Goal: Obtain resource: Download file/media

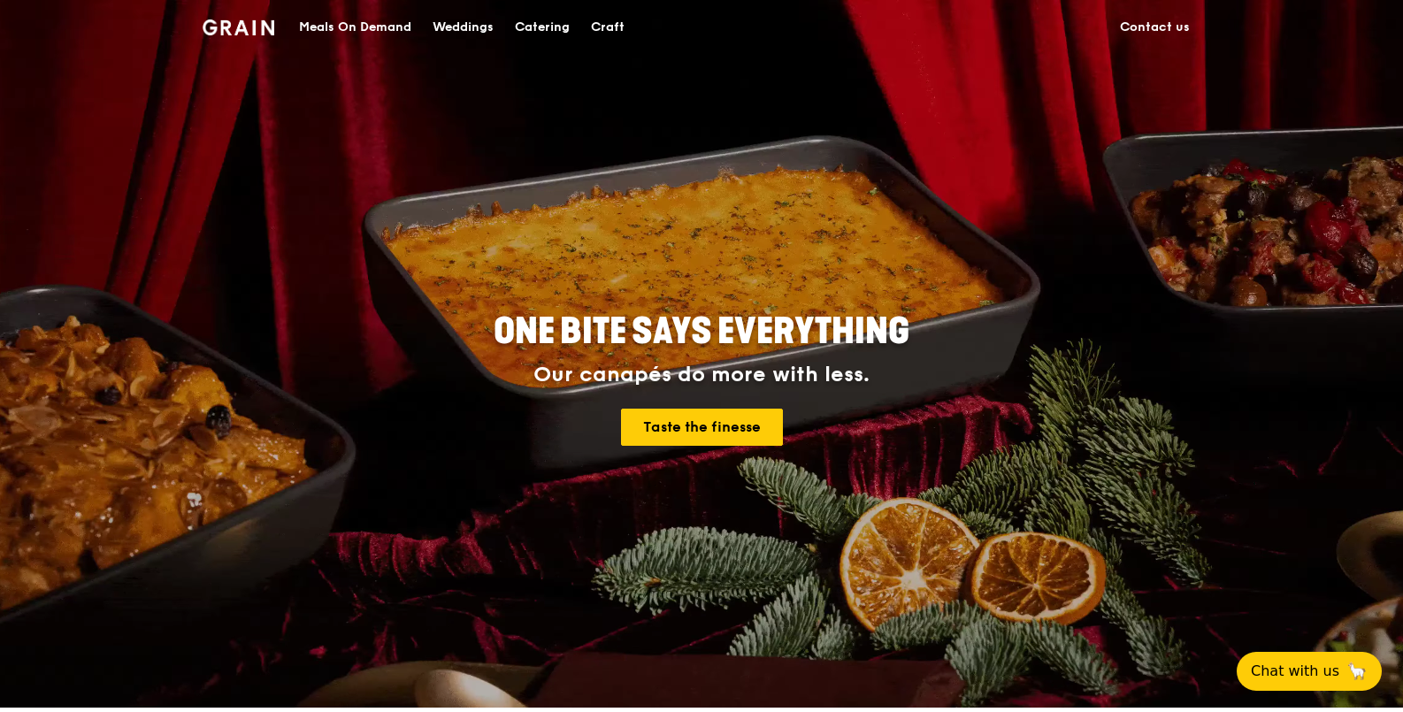
click at [527, 22] on div "Catering" at bounding box center [542, 27] width 55 height 53
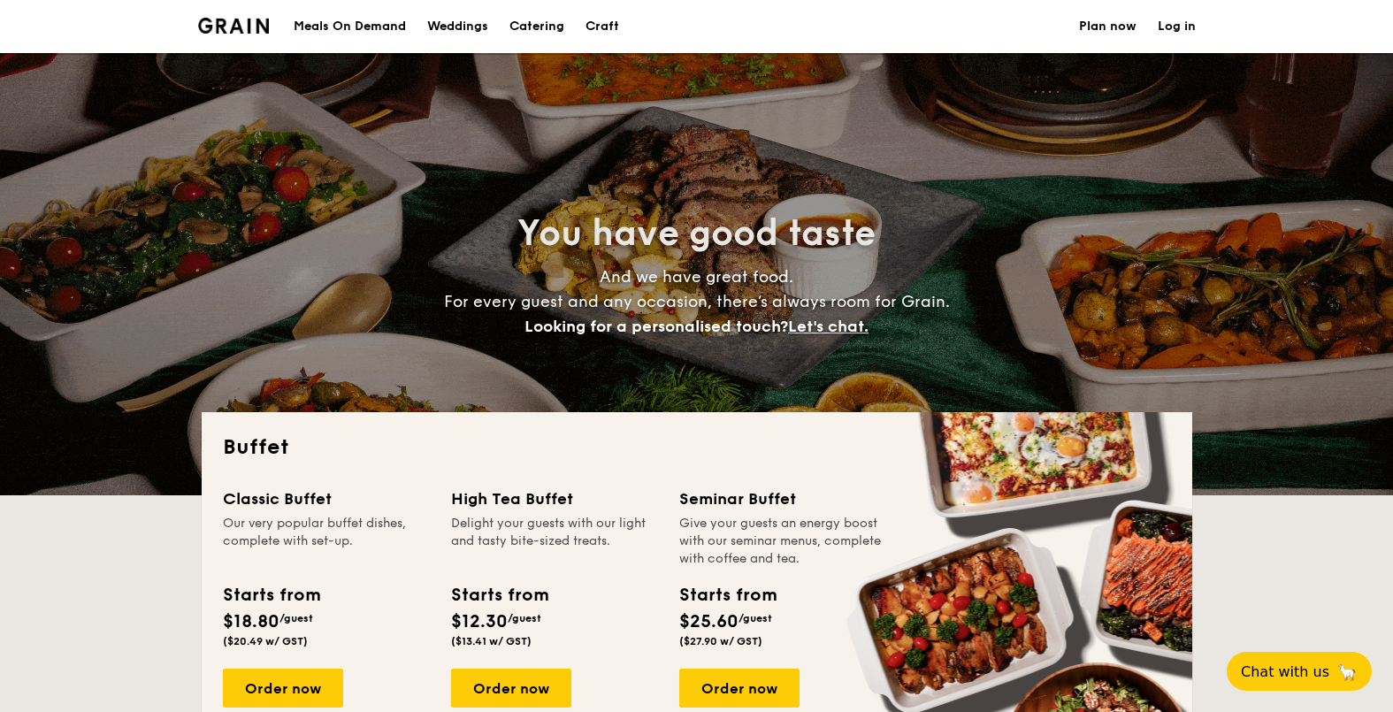
select select
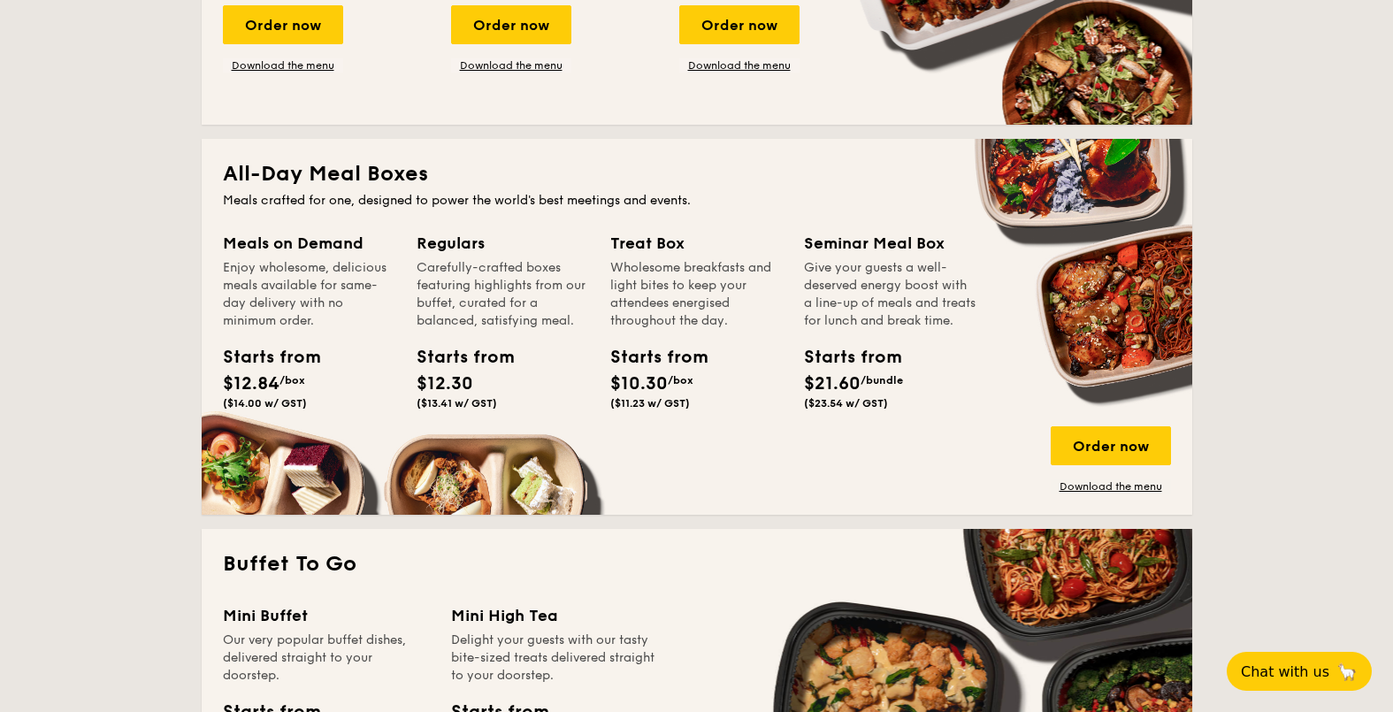
scroll to position [774, 0]
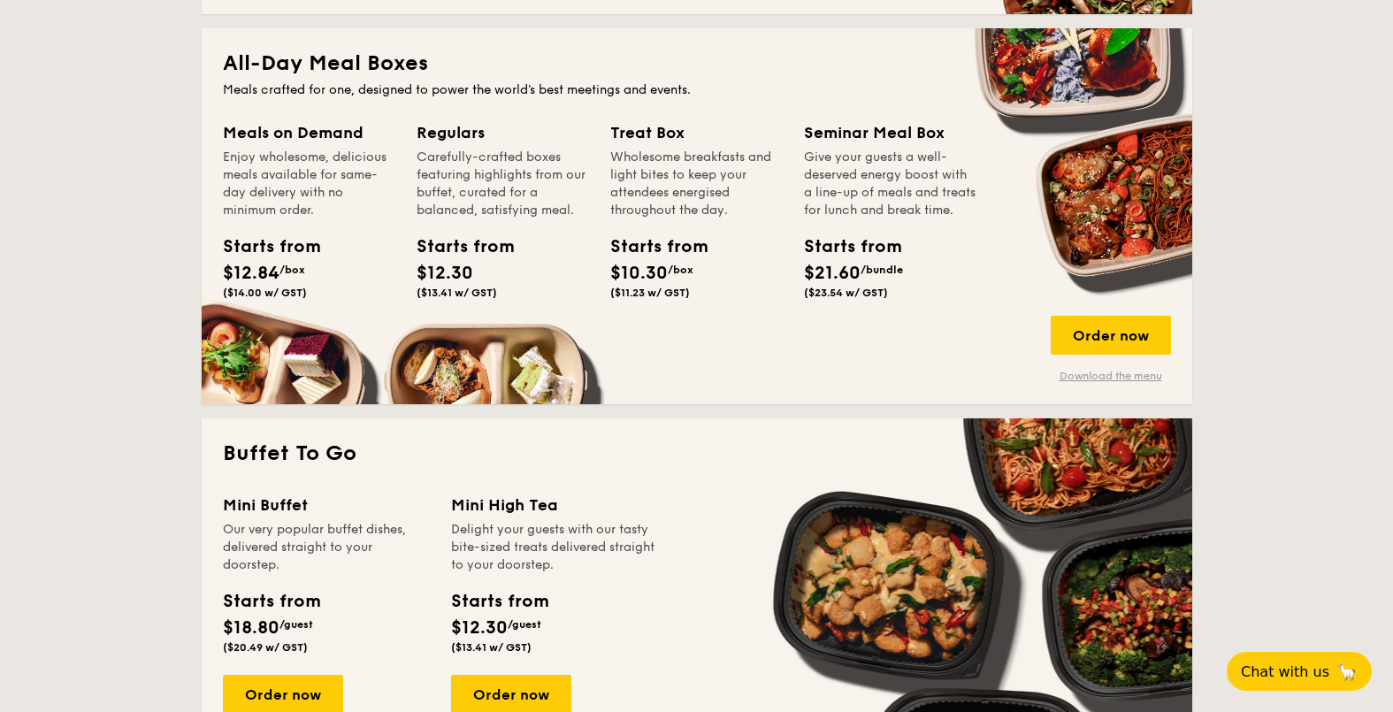
click at [1115, 373] on link "Download the menu" at bounding box center [1111, 376] width 120 height 14
